Goal: Navigation & Orientation: Find specific page/section

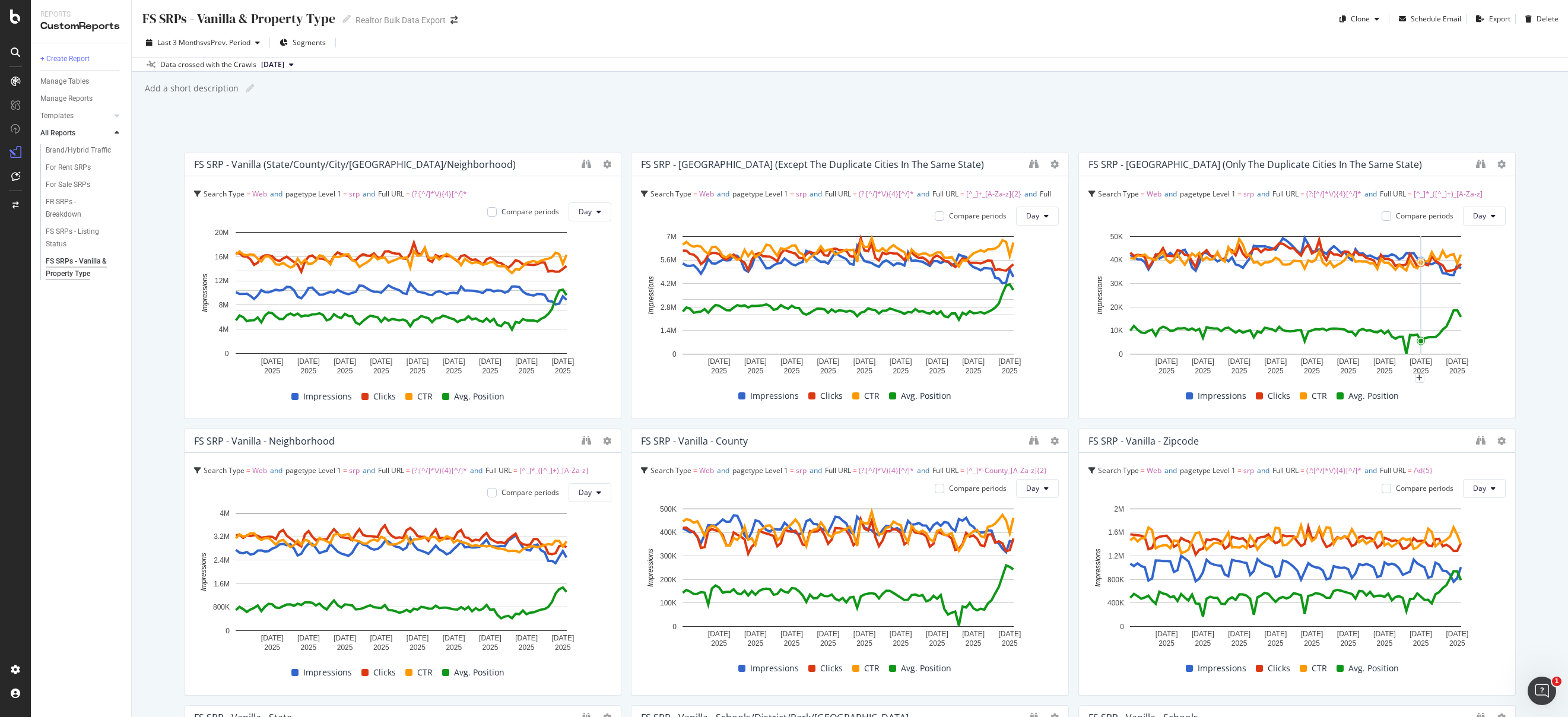
scroll to position [1396, 0]
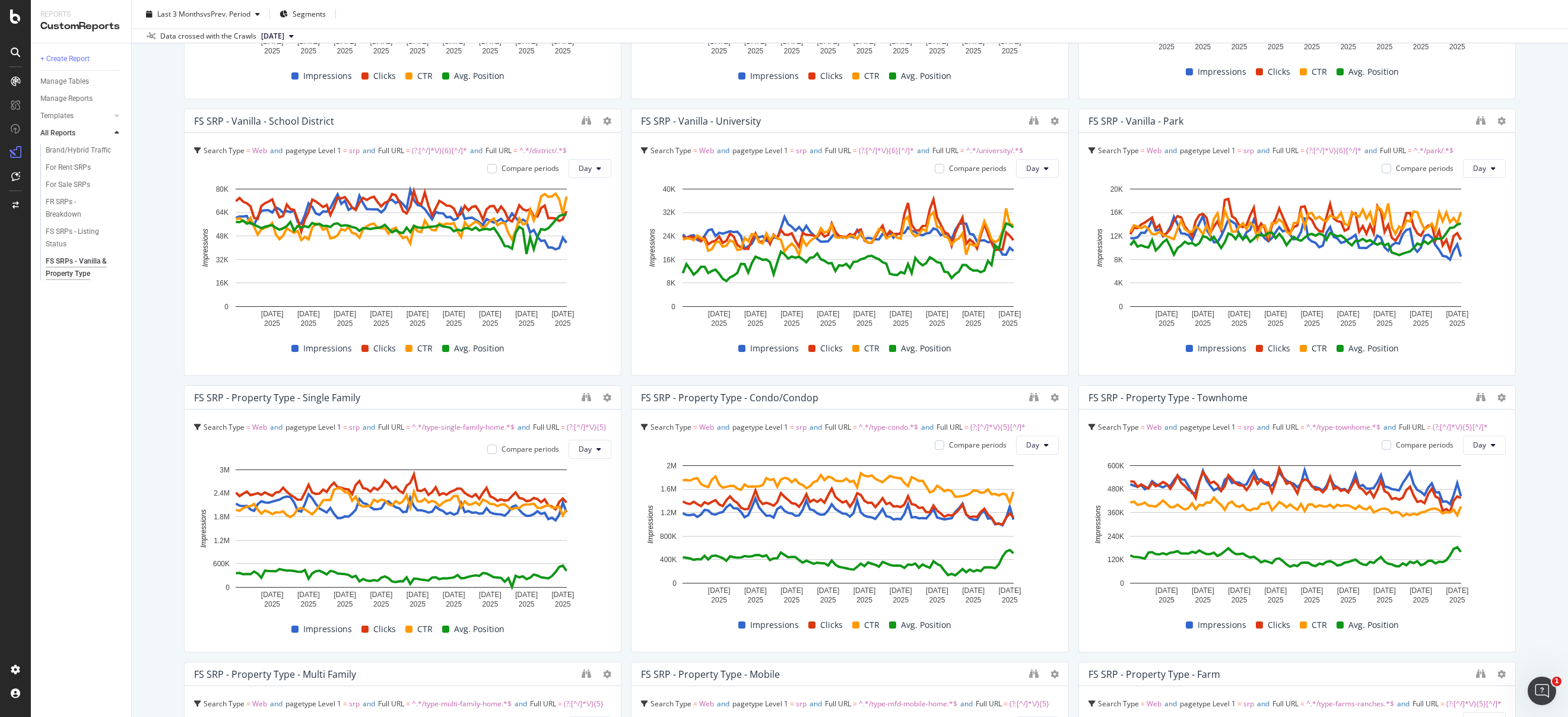
scroll to position [867, 0]
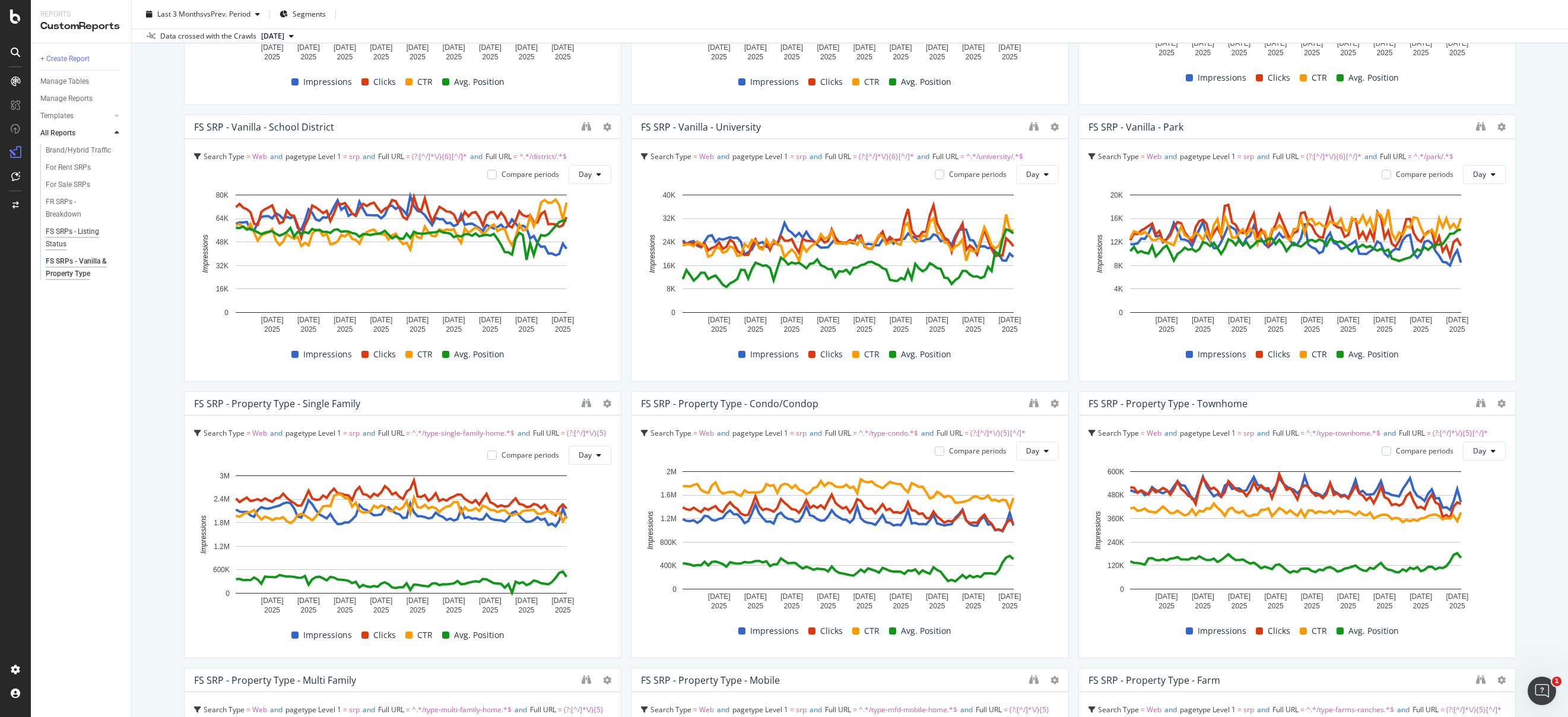
click at [60, 231] on div "FS SRPs - Listing Status" at bounding box center [78, 237] width 66 height 25
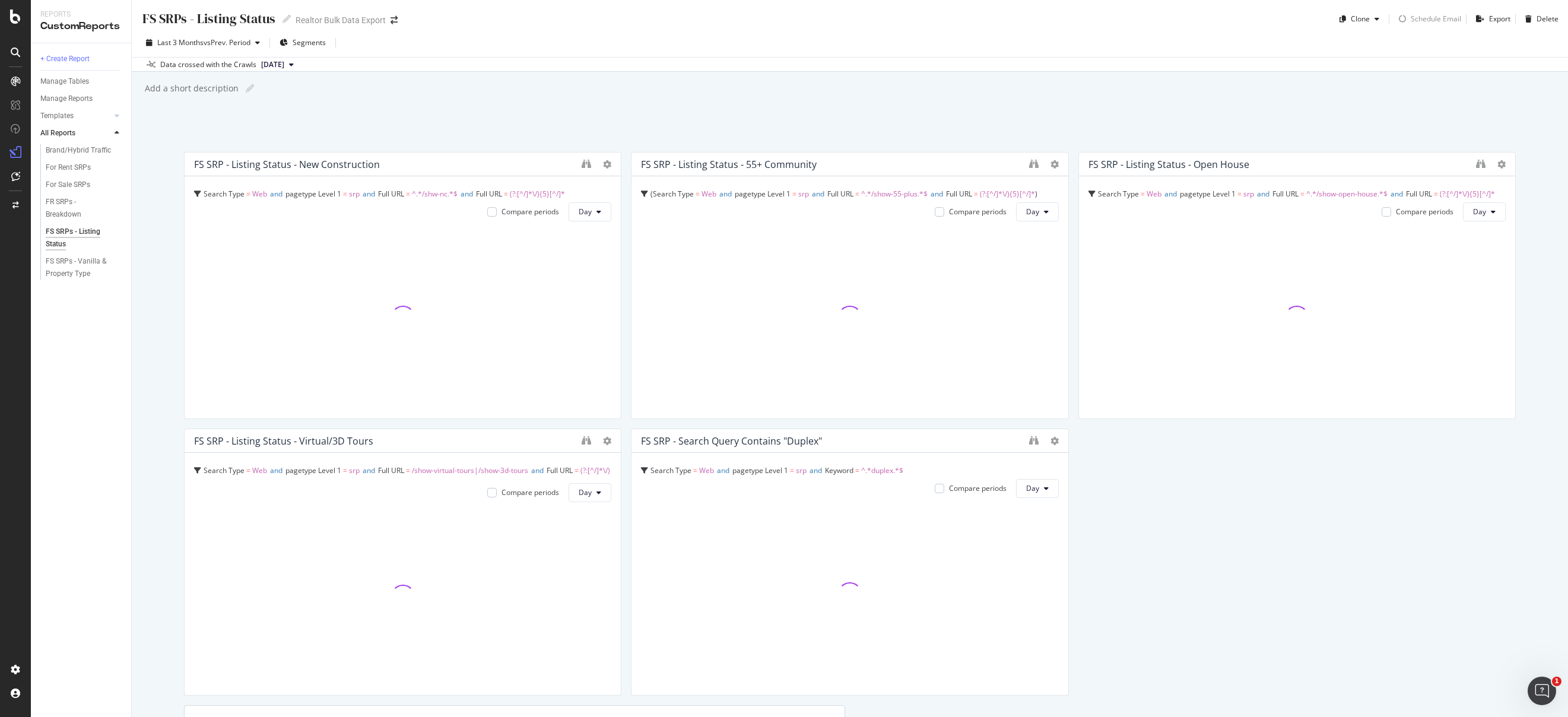
scroll to position [2, 0]
click at [626, 29] on div "Last 3 Months vs Prev. Period Segments Data crossed with the Crawls [DATE]" at bounding box center [849, 48] width 1436 height 43
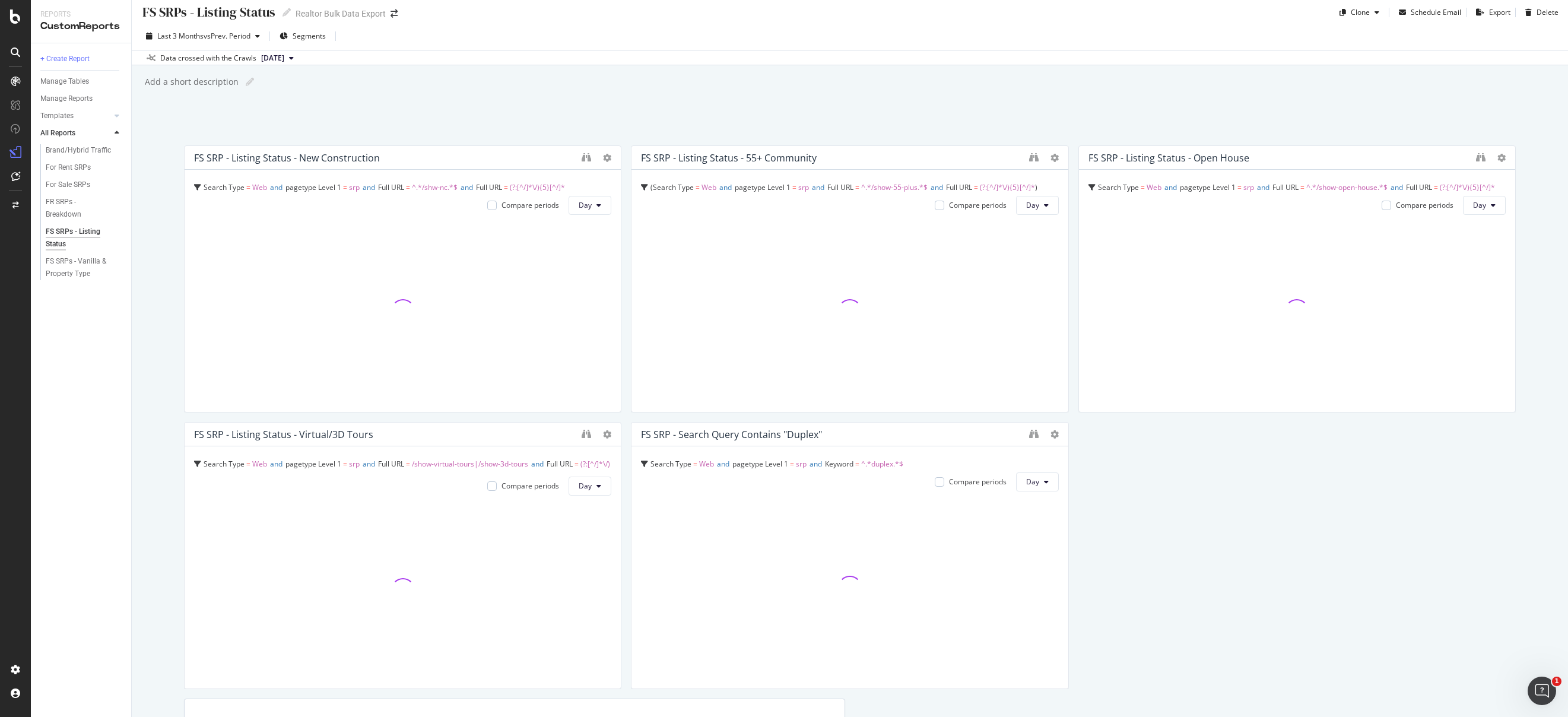
scroll to position [7, 0]
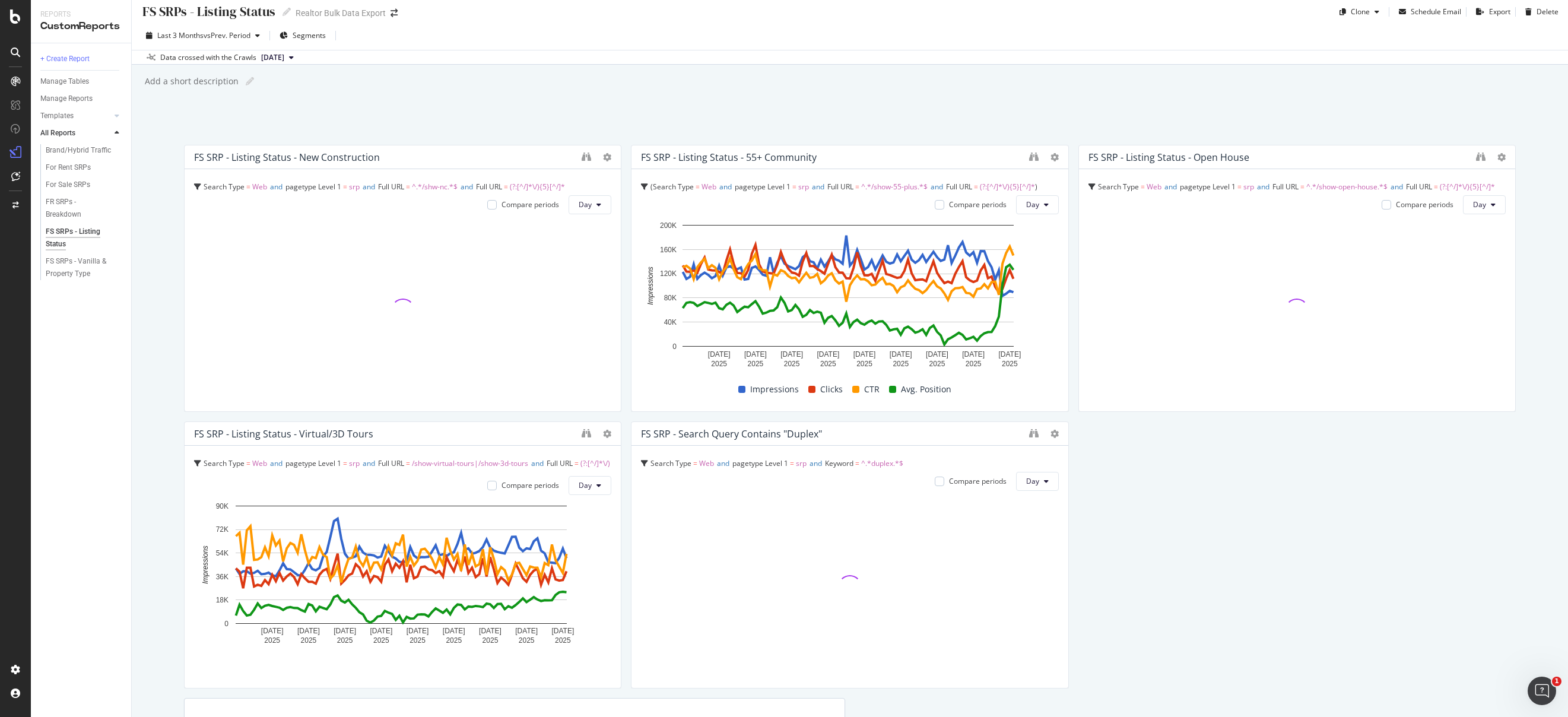
click at [629, 29] on div "Last 3 Months vs Prev. Period Segments" at bounding box center [849, 38] width 1436 height 24
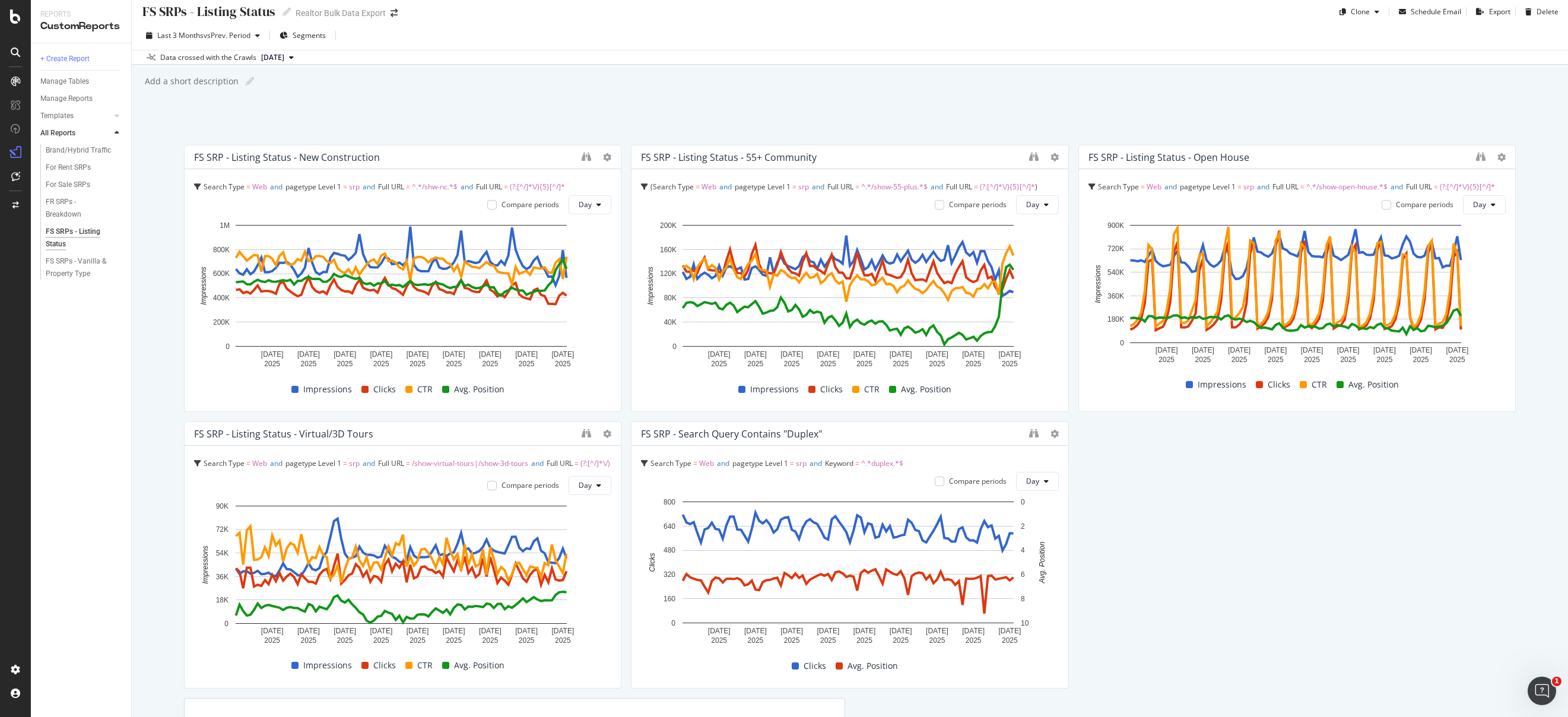
click at [626, 26] on div "Last 3 Months vs Prev. Period Segments" at bounding box center [849, 38] width 1436 height 24
click at [51, 206] on div "FR SRPs - Breakdown" at bounding box center [78, 208] width 66 height 25
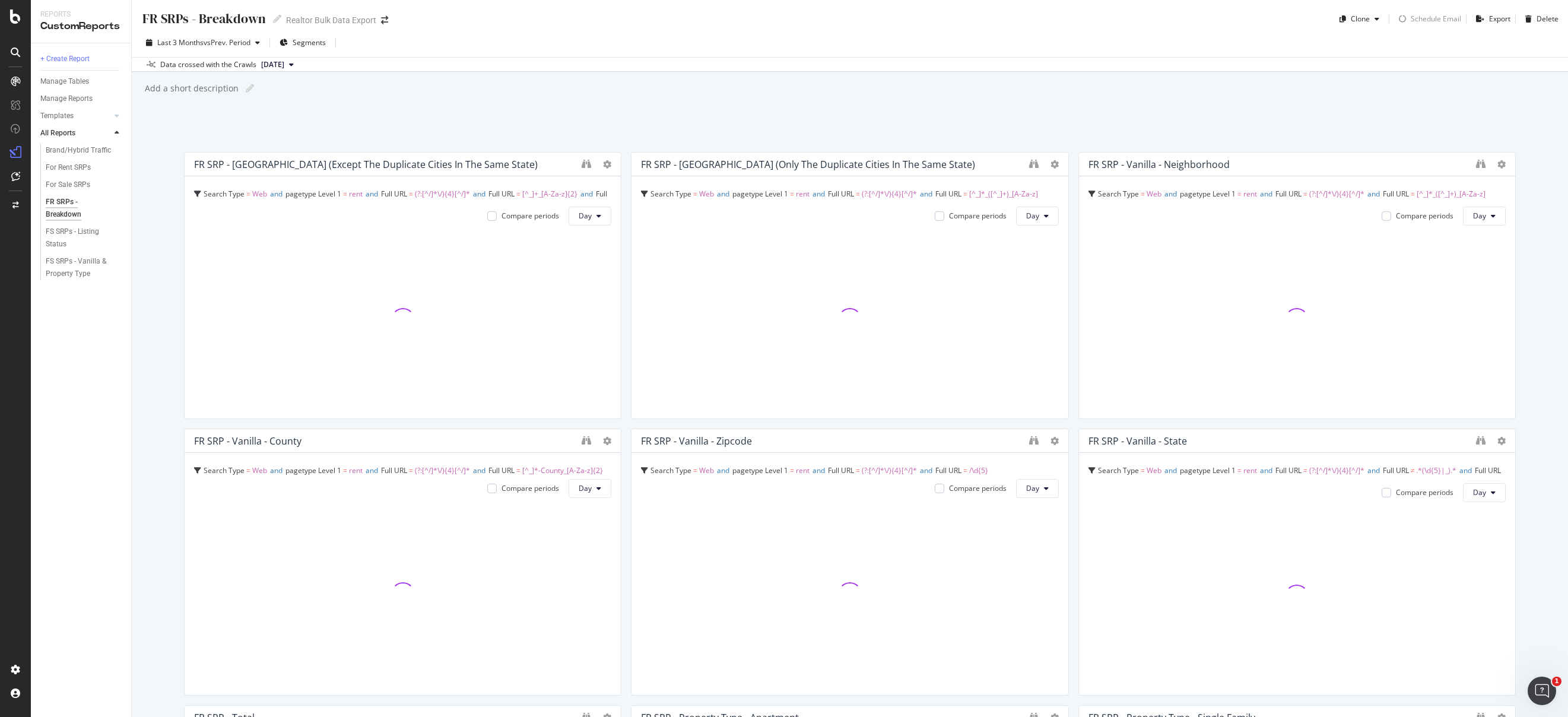
click at [1034, 81] on div "Add a short description Add a short description" at bounding box center [855, 88] width 1424 height 18
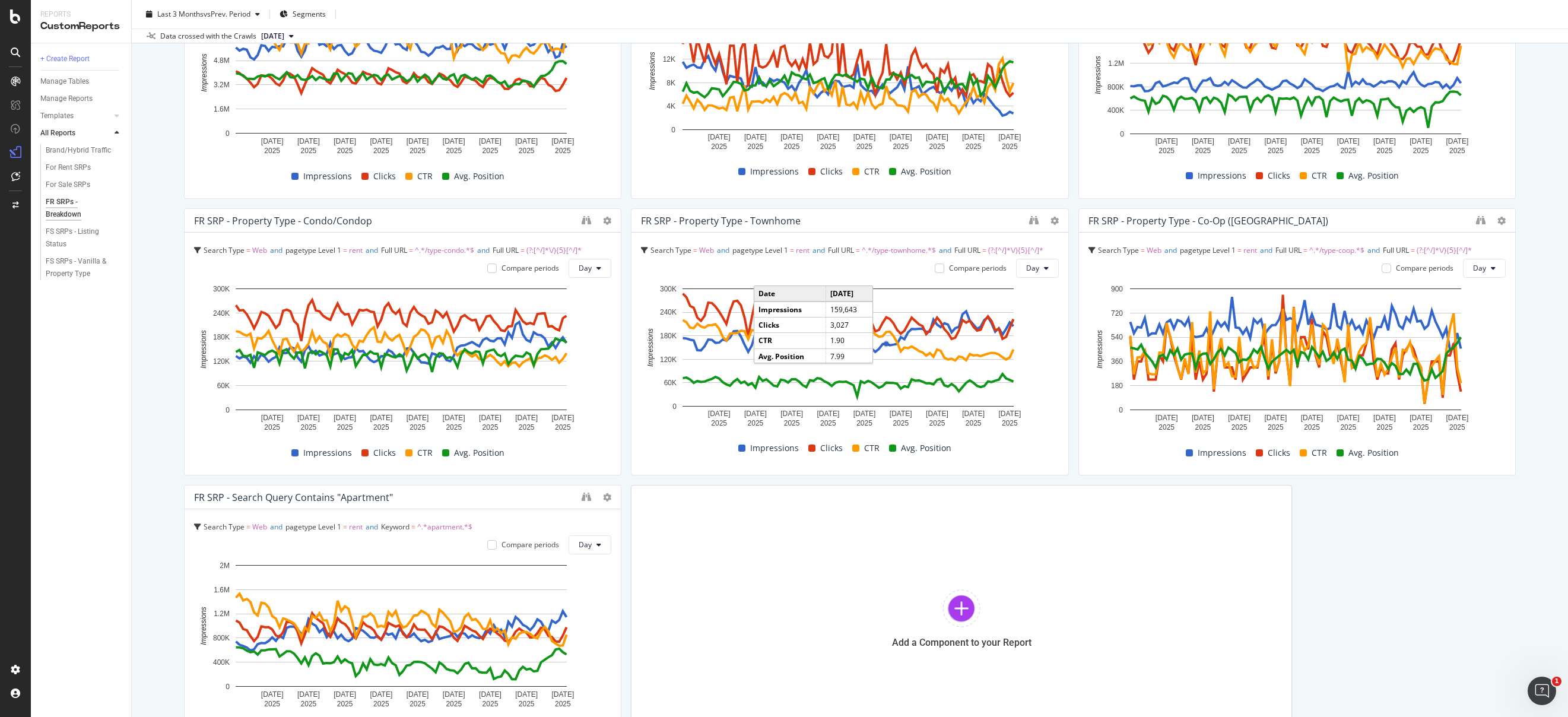
scroll to position [902, 0]
